Goal: Transaction & Acquisition: Purchase product/service

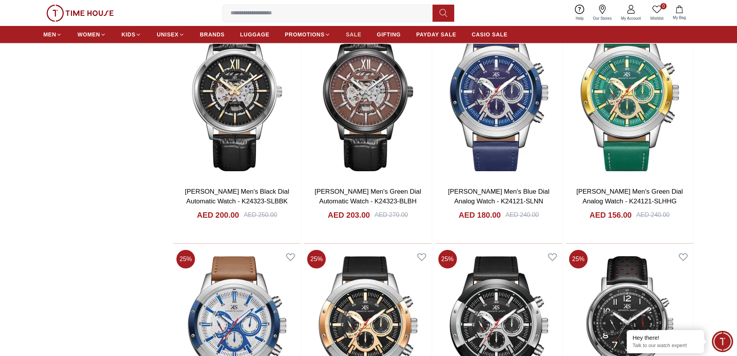
click at [346, 34] on span "SALE" at bounding box center [353, 35] width 15 height 8
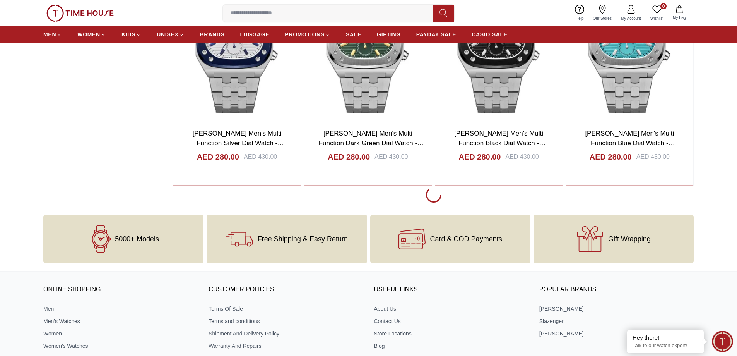
scroll to position [1392, 0]
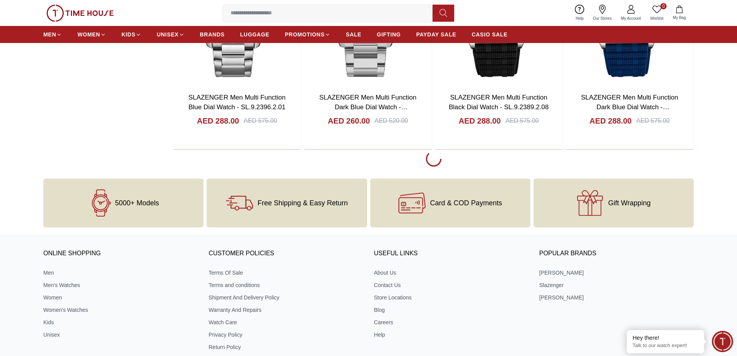
scroll to position [2514, 0]
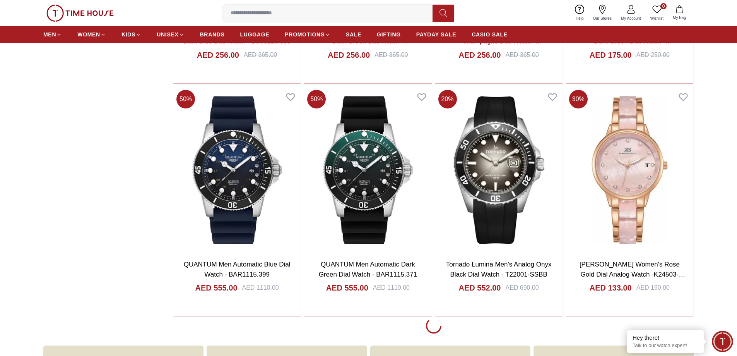
scroll to position [3540, 0]
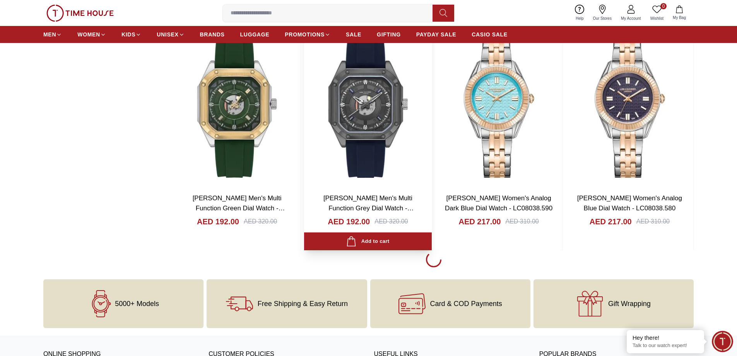
scroll to position [4752, 0]
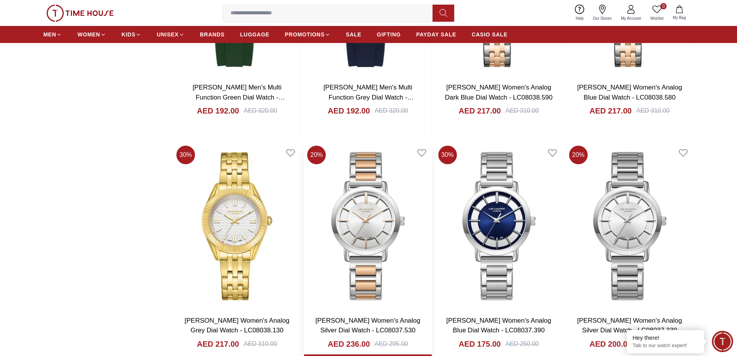
scroll to position [4868, 0]
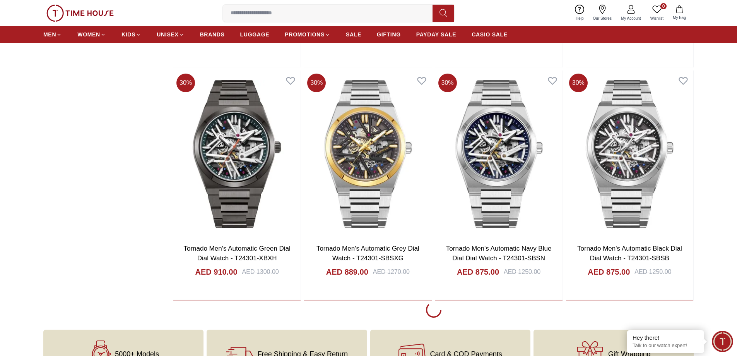
scroll to position [7037, 0]
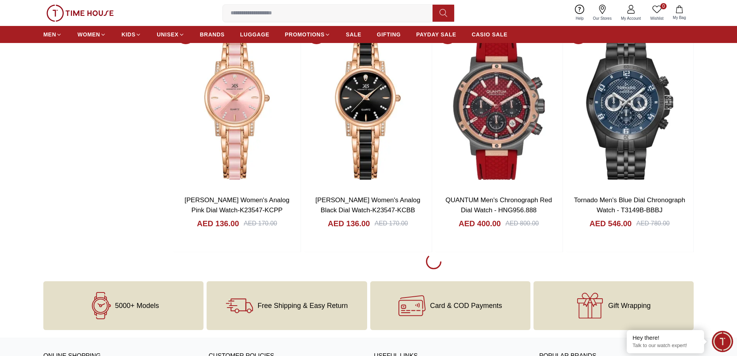
scroll to position [8251, 0]
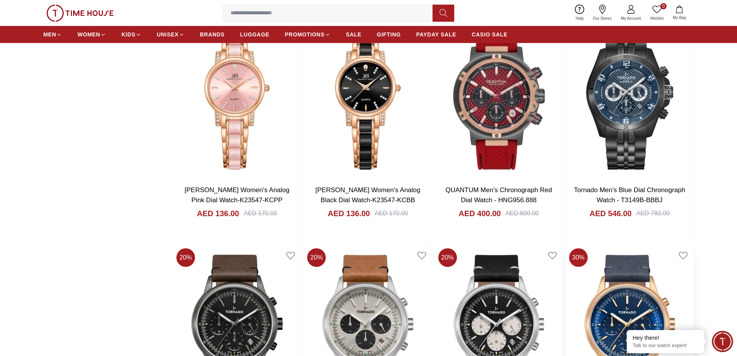
scroll to position [8452, 0]
